Goal: Entertainment & Leisure: Consume media (video, audio)

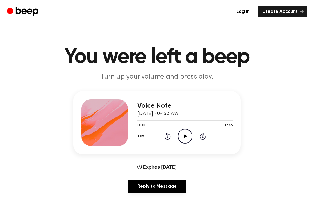
click at [185, 137] on icon "Play Audio" at bounding box center [185, 136] width 15 height 15
click at [179, 143] on icon "Play Audio" at bounding box center [185, 136] width 15 height 15
click at [188, 137] on icon "Pause Audio" at bounding box center [185, 136] width 15 height 15
click at [185, 139] on icon "Play Audio" at bounding box center [185, 136] width 15 height 15
click at [163, 139] on div "1.0x Rewind 5 seconds Play Audio Skip 5 seconds" at bounding box center [185, 136] width 96 height 15
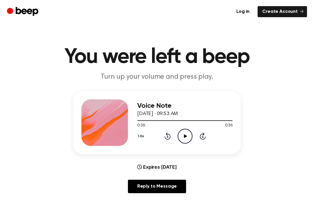
click at [166, 136] on icon "Rewind 5 seconds" at bounding box center [168, 136] width 6 height 8
click at [171, 134] on div "1.0x Rewind 5 seconds Play Audio Skip 5 seconds" at bounding box center [185, 136] width 96 height 15
click at [164, 138] on div "1.0x Rewind 5 seconds Play Audio Skip 5 seconds" at bounding box center [185, 136] width 96 height 15
click at [168, 137] on icon "Rewind 5 seconds" at bounding box center [168, 136] width 6 height 8
click at [167, 137] on icon "Rewind 5 seconds" at bounding box center [168, 136] width 6 height 8
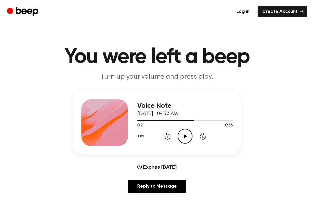
click at [168, 138] on icon "Rewind 5 seconds" at bounding box center [168, 136] width 6 height 8
click at [167, 138] on icon "Rewind 5 seconds" at bounding box center [168, 136] width 6 height 8
click at [168, 135] on icon "Rewind 5 seconds" at bounding box center [168, 136] width 6 height 8
click at [167, 143] on div "Voice Note [DATE] · 09:53 AM 0:01 0:36 Your browser does not support the [objec…" at bounding box center [185, 122] width 96 height 47
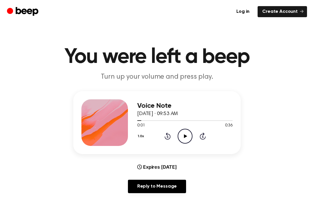
click at [167, 143] on div "Voice Note [DATE] · 09:53 AM 0:01 0:36 Your browser does not support the [objec…" at bounding box center [185, 122] width 96 height 47
click at [171, 138] on icon "Rewind 5 seconds" at bounding box center [168, 136] width 6 height 8
click at [170, 138] on icon at bounding box center [168, 135] width 6 height 7
click at [170, 137] on icon at bounding box center [168, 135] width 6 height 7
click at [172, 139] on div "1.0x Rewind 5 seconds Play Audio Skip 5 seconds" at bounding box center [185, 136] width 96 height 15
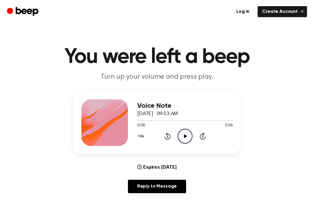
click at [170, 137] on icon at bounding box center [168, 135] width 6 height 7
click at [184, 131] on icon "Play Audio" at bounding box center [185, 136] width 15 height 15
click at [189, 137] on icon "Play Audio" at bounding box center [185, 136] width 15 height 15
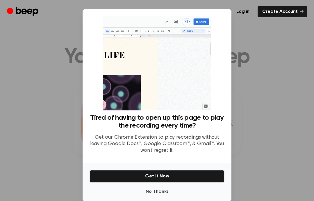
click at [270, 105] on div at bounding box center [157, 100] width 314 height 201
click at [273, 108] on div at bounding box center [157, 100] width 314 height 201
click at [273, 107] on div at bounding box center [157, 100] width 314 height 201
click at [141, 197] on button "No Thanks" at bounding box center [157, 192] width 135 height 12
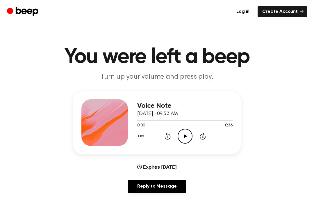
click at [182, 140] on icon "Play Audio" at bounding box center [185, 136] width 15 height 15
click at [182, 137] on icon "Play Audio" at bounding box center [185, 136] width 15 height 15
click at [180, 135] on icon "Play Audio" at bounding box center [185, 136] width 15 height 15
click at [204, 144] on div "Voice Note [DATE] · 09:53 AM 0:00 0:36 Your browser does not support the [objec…" at bounding box center [185, 122] width 96 height 47
click at [185, 141] on icon "Play Audio" at bounding box center [185, 136] width 15 height 15
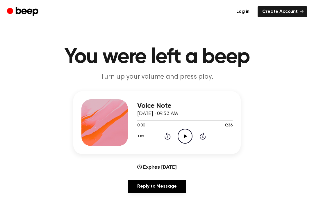
click at [187, 139] on icon "Play Audio" at bounding box center [185, 136] width 15 height 15
click at [186, 139] on icon "Play Audio" at bounding box center [185, 136] width 15 height 15
